Goal: Transaction & Acquisition: Purchase product/service

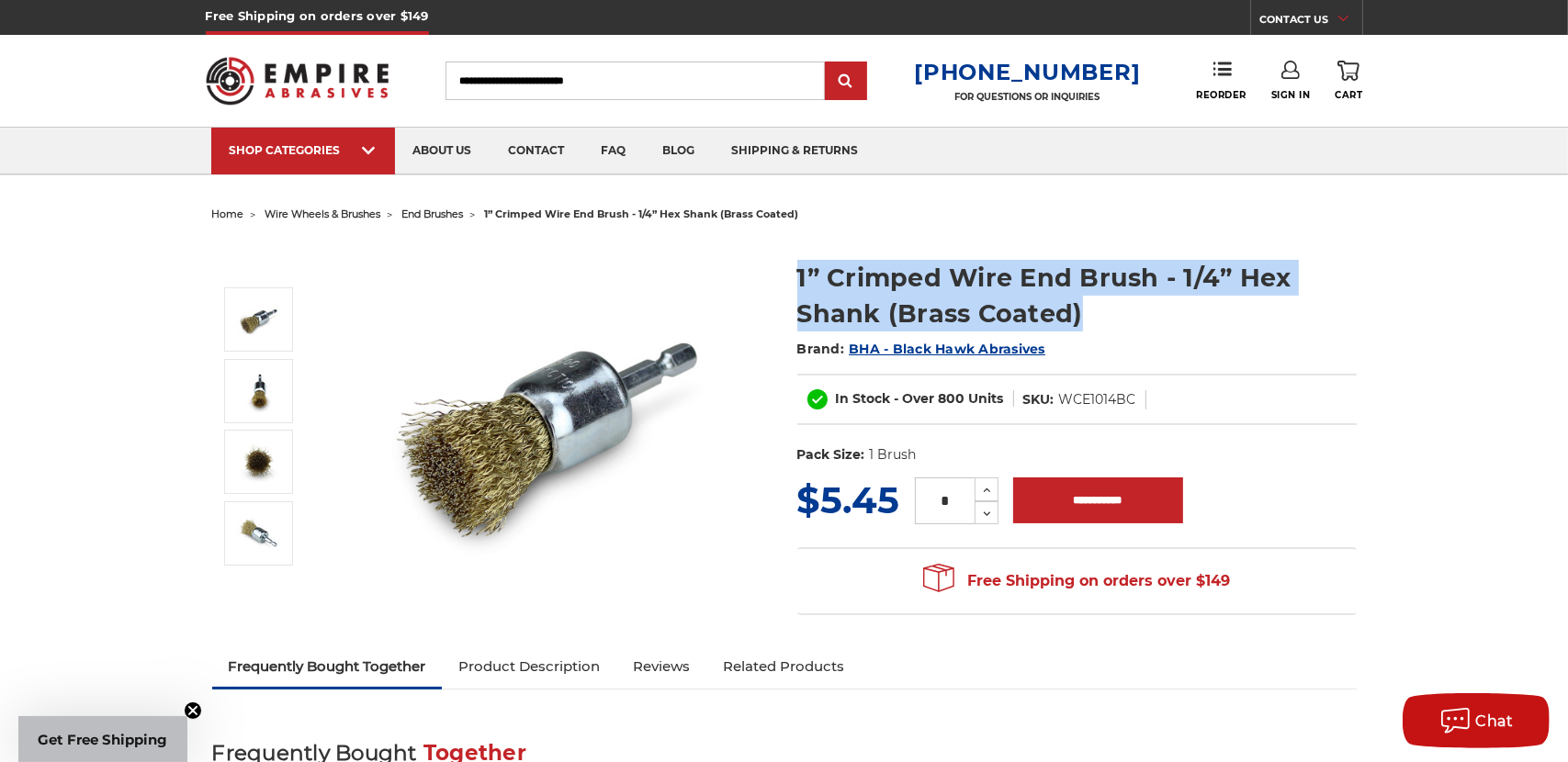
drag, startPoint x: 1075, startPoint y: 314, endPoint x: 789, endPoint y: 289, distance: 287.1
click at [789, 289] on section "1” Crimped Wire End Brush - 1/4” Hex Shank (Brass Coated) Brand: BHA - Black Ha…" at bounding box center [1077, 357] width 586 height 233
copy h1 "1” Crimped Wire End Brush - 1/4” Hex Shank (Brass Coated)"
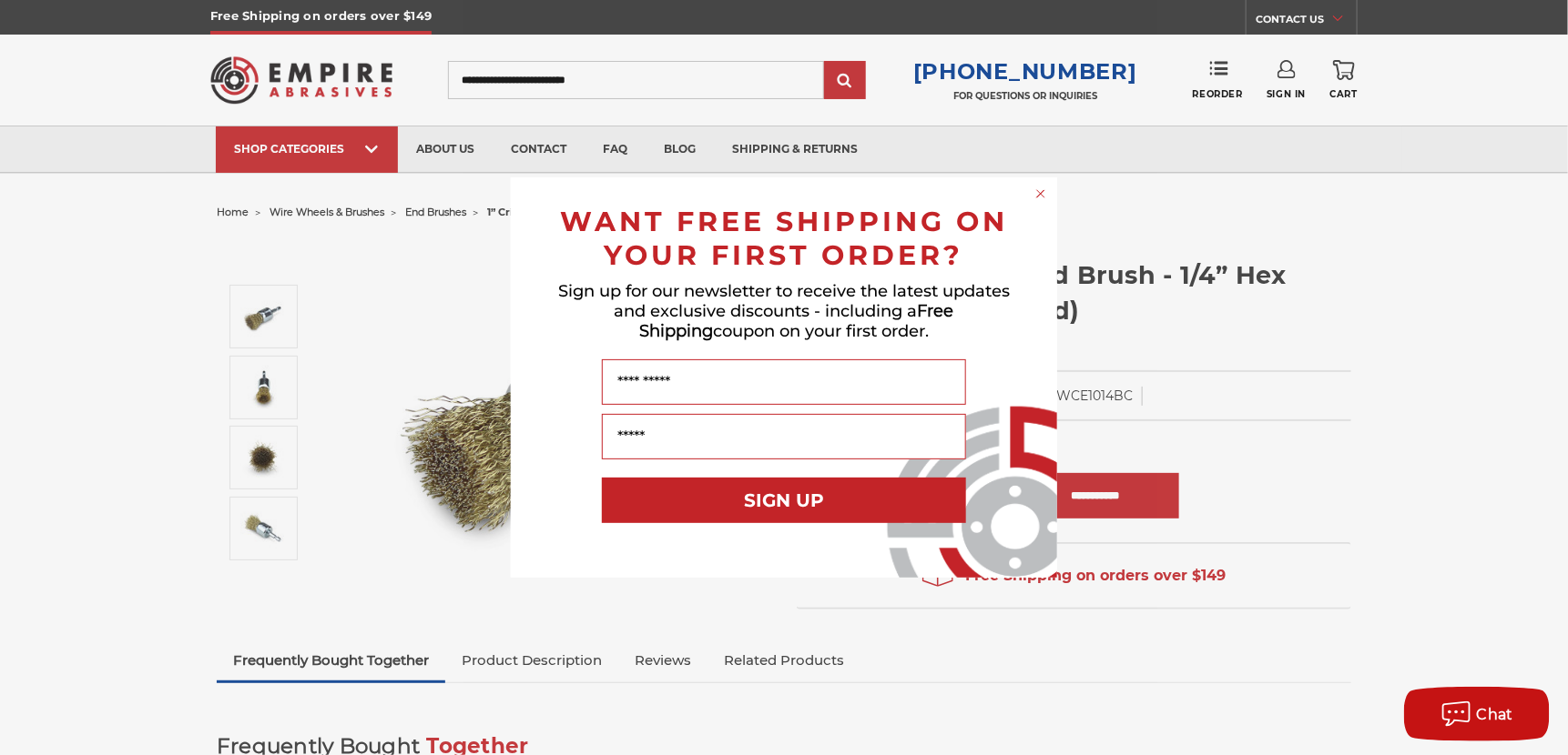
click at [1272, 357] on div "Close dialog WANT FREE SHIPPING ON YOUR FIRST ORDER? Sign up for our newsletter…" at bounding box center [784, 378] width 1568 height 755
click at [1044, 187] on icon "Close dialog" at bounding box center [1041, 194] width 19 height 19
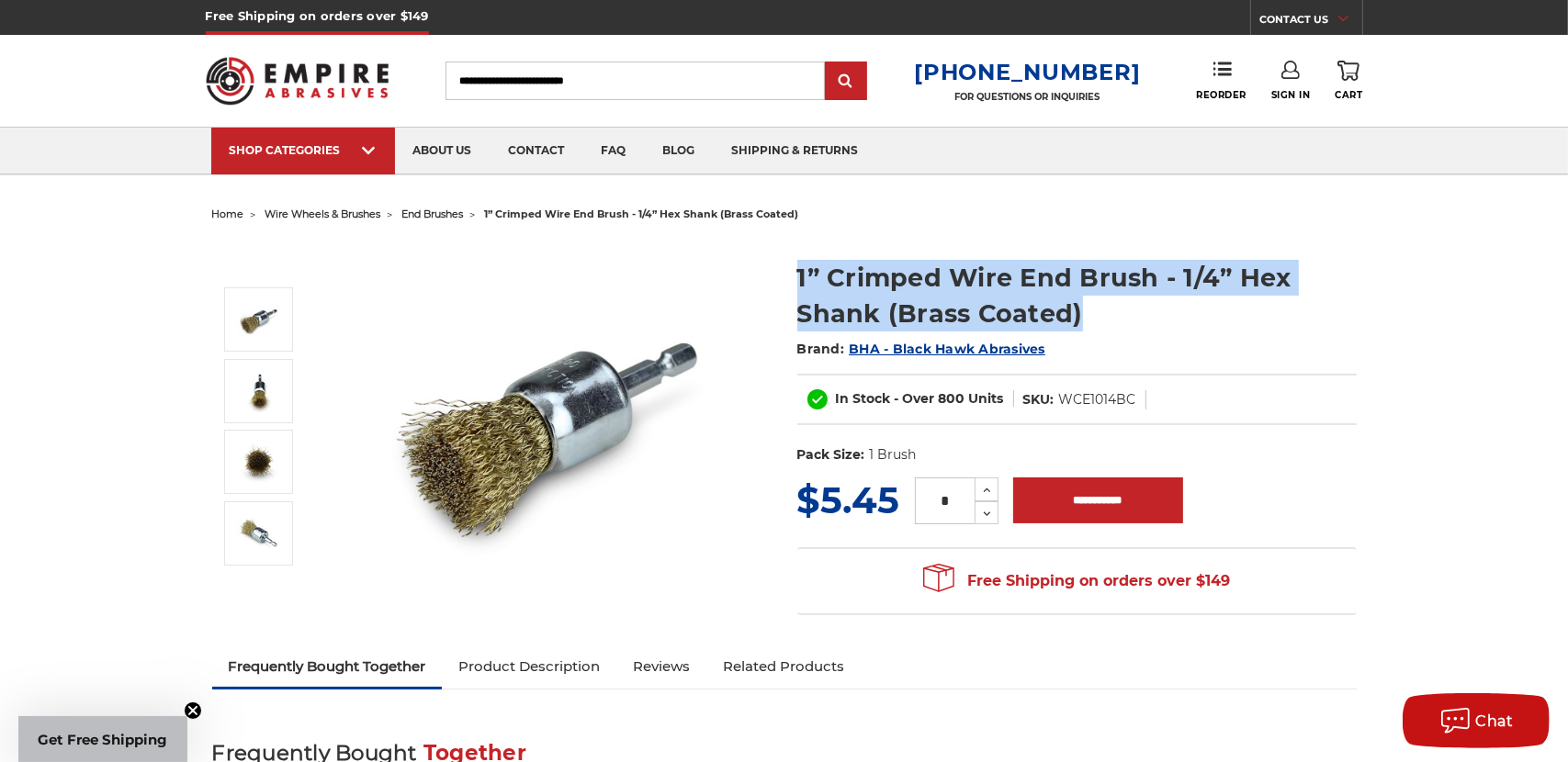
drag, startPoint x: 1084, startPoint y: 314, endPoint x: 768, endPoint y: 260, distance: 320.6
click at [768, 260] on div "1” Crimped Wire End Brush - 1/4” Hex Shank (Brass Coated) Brand: BHA - Black Ha…" at bounding box center [784, 438] width 1170 height 419
copy div "1” Crimped Wire End Brush - 1/4” Hex Shank (Brass Coated)"
